Goal: Task Accomplishment & Management: Use online tool/utility

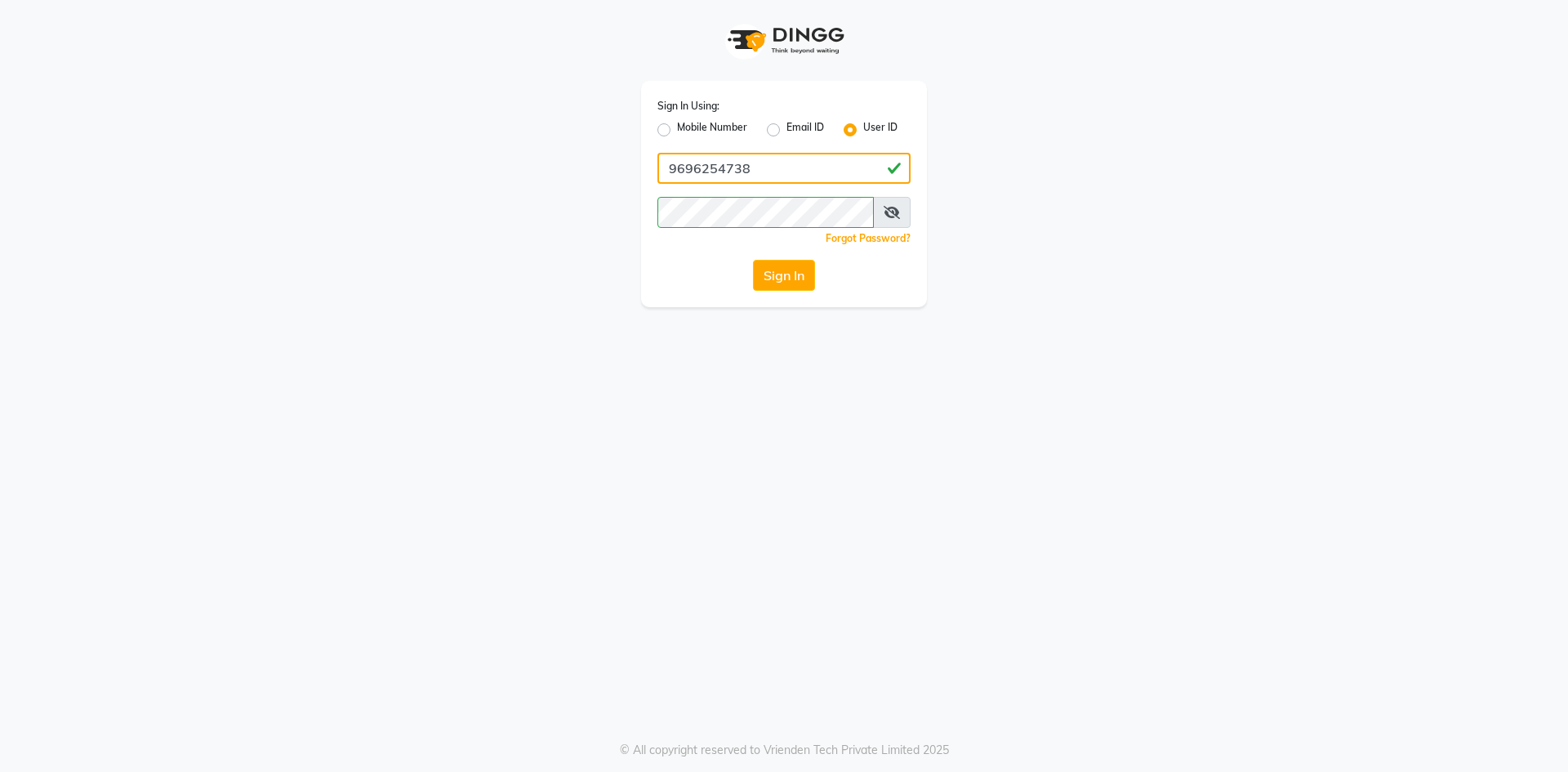
click at [809, 171] on input "9696254738" at bounding box center [784, 168] width 254 height 31
type input "neha@123"
click at [784, 279] on button "Sign In" at bounding box center [784, 275] width 62 height 31
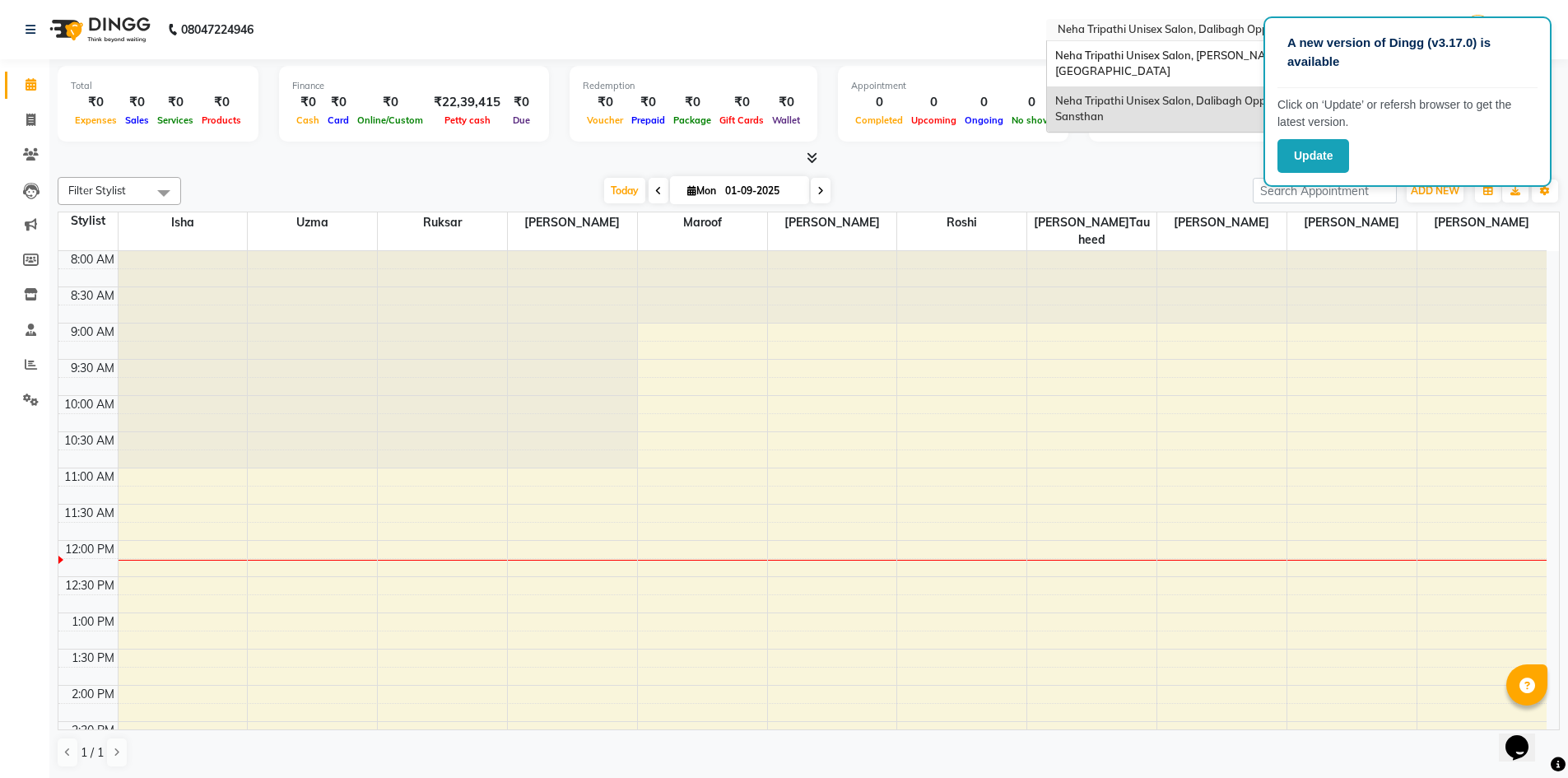
click at [1144, 32] on input "text" at bounding box center [1173, 31] width 239 height 17
click at [1144, 50] on span "Neha Tripathi Unisex Salon, [PERSON_NAME][GEOGRAPHIC_DATA]" at bounding box center [1169, 63] width 229 height 29
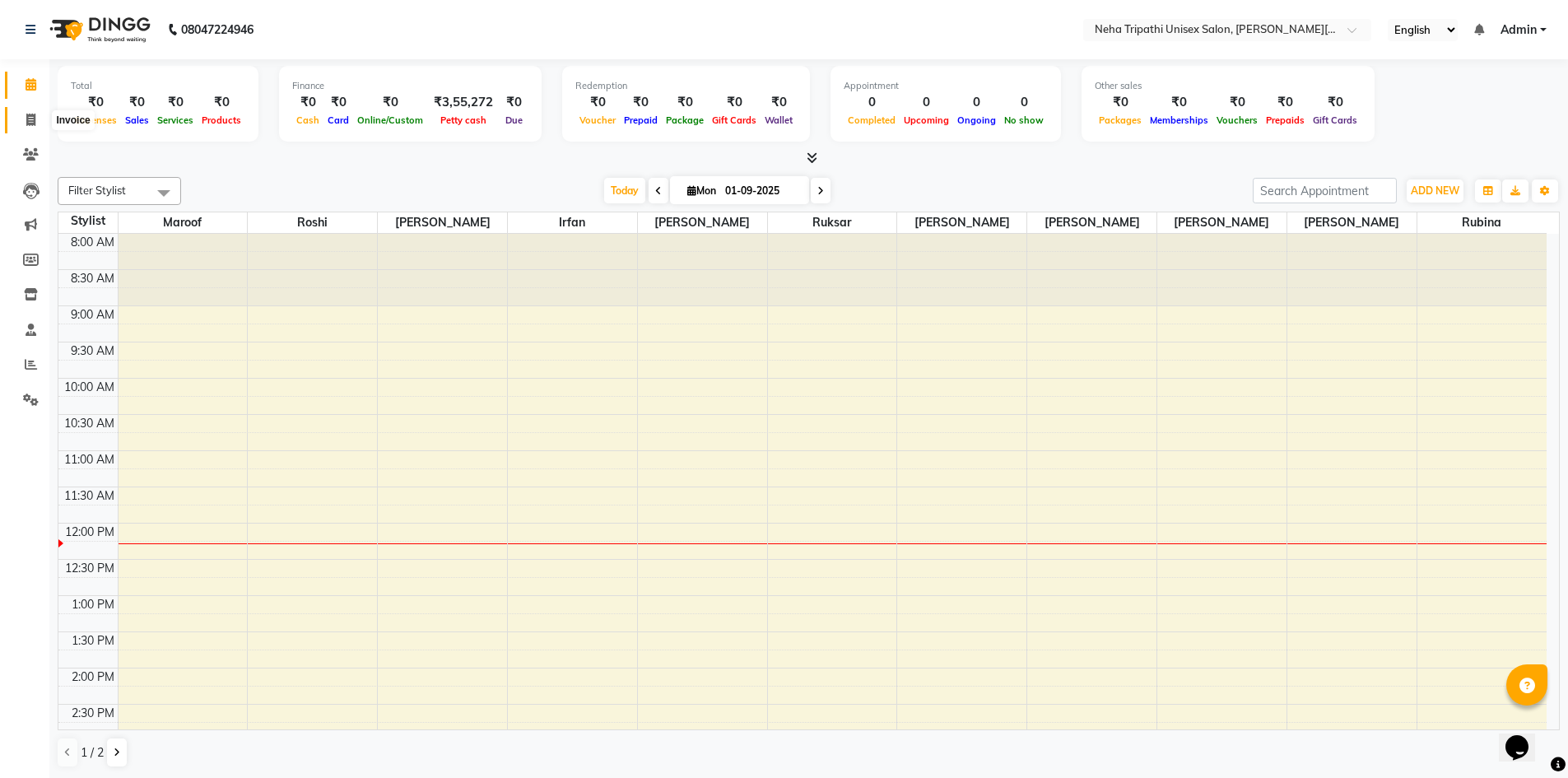
click at [38, 116] on span at bounding box center [31, 120] width 29 height 19
select select "service"
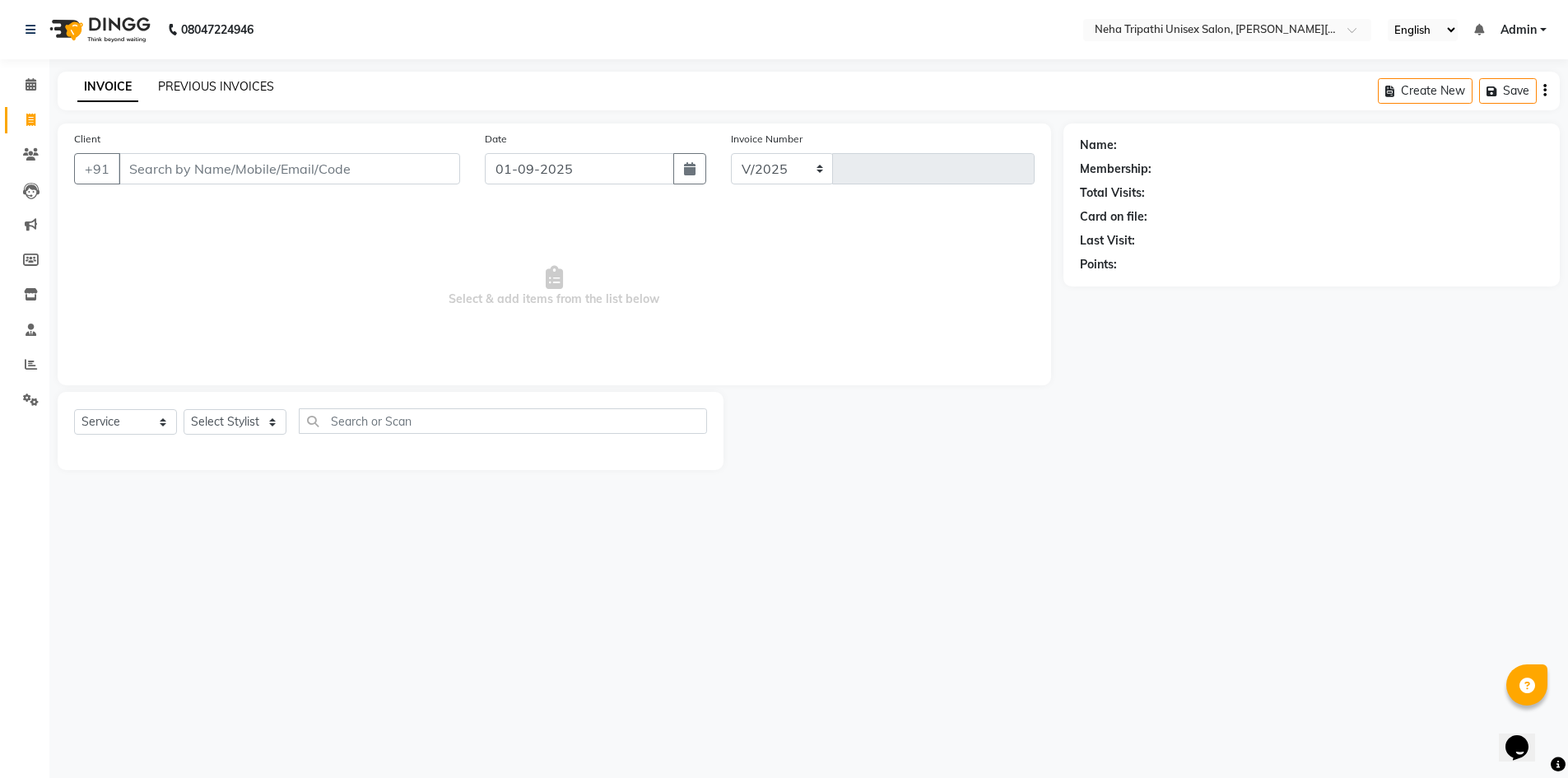
select select "7540"
type input "0522"
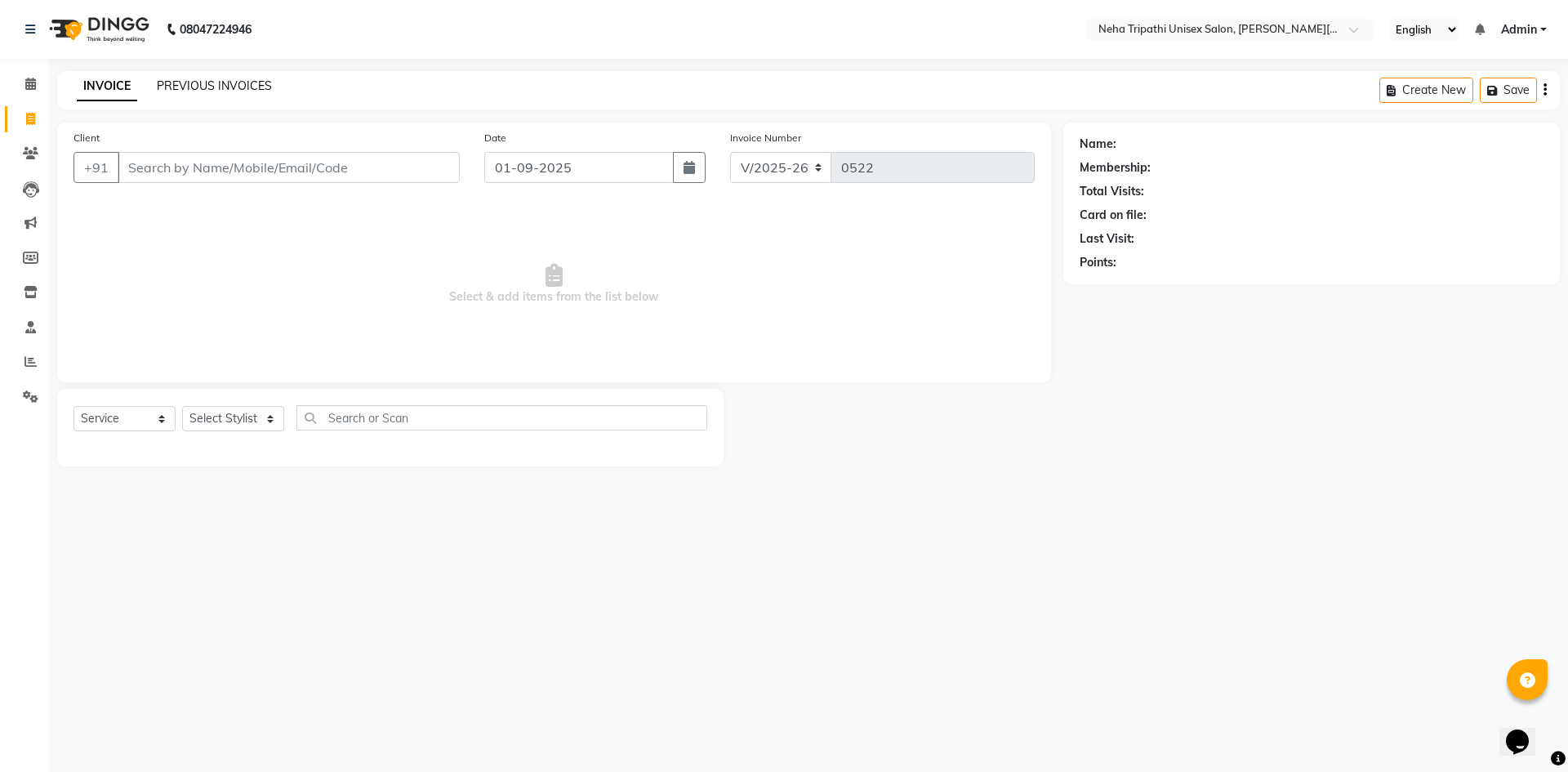
click at [226, 81] on link "PREVIOUS INVOICES" at bounding box center [214, 85] width 115 height 15
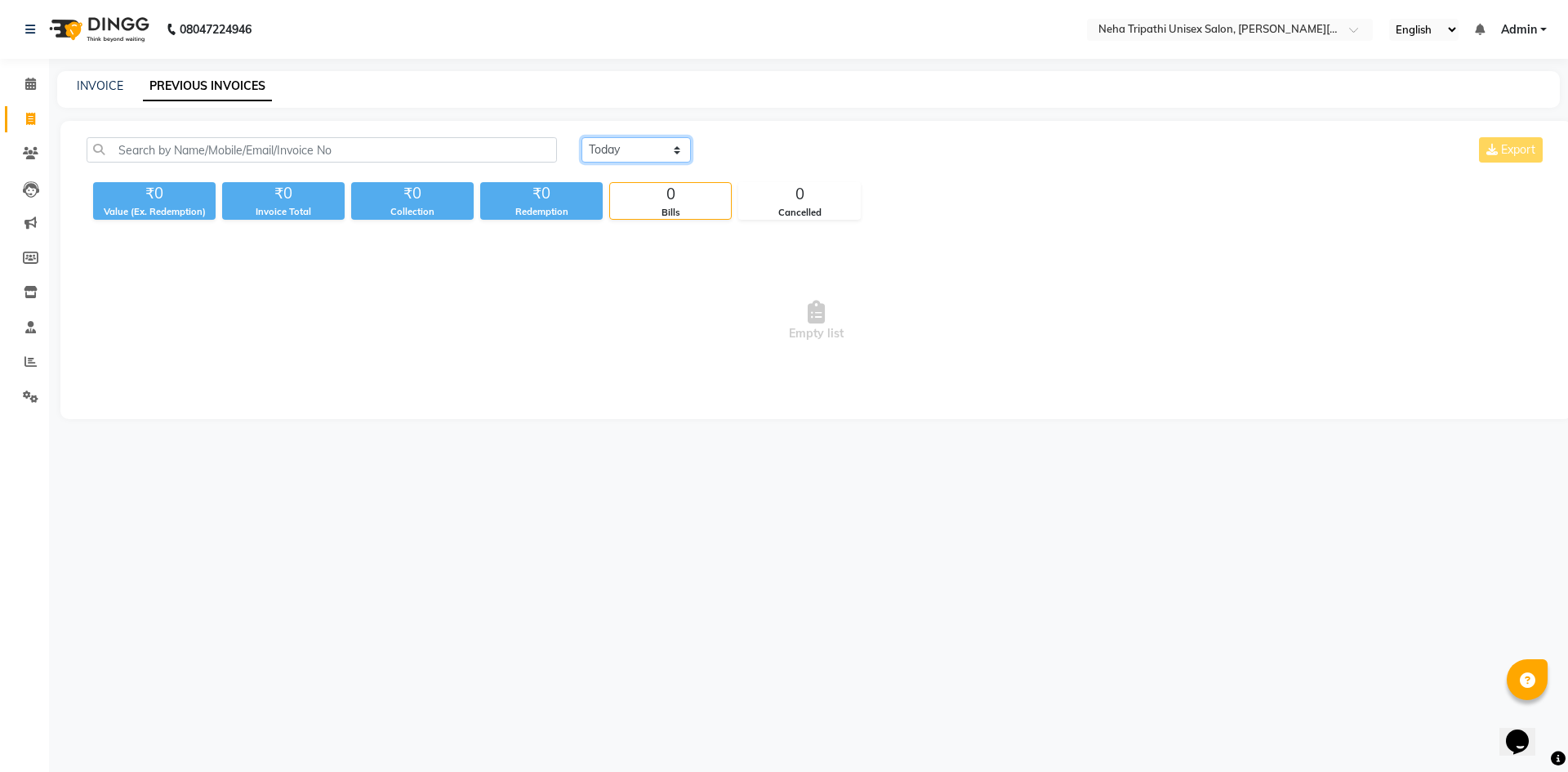
click at [648, 140] on select "[DATE] [DATE] Custom Range" at bounding box center [636, 150] width 109 height 25
select select "[DATE]"
click at [582, 137] on select "[DATE] [DATE] Custom Range" at bounding box center [636, 150] width 109 height 25
